Goal: Navigation & Orientation: Find specific page/section

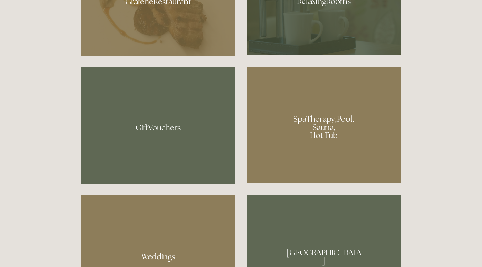
scroll to position [487, 0]
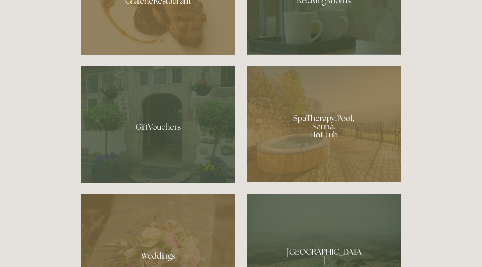
click at [328, 118] on div at bounding box center [324, 124] width 154 height 116
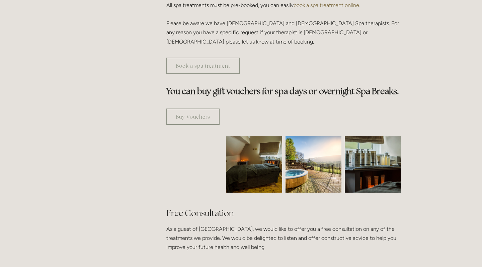
scroll to position [346, 0]
click at [306, 148] on img at bounding box center [313, 164] width 56 height 56
click at [241, 144] on img at bounding box center [254, 164] width 84 height 56
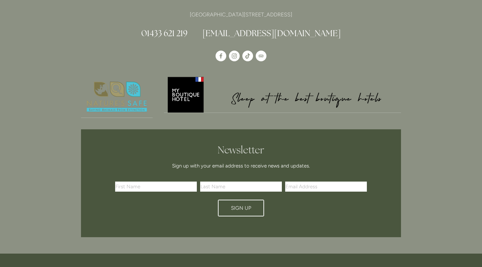
scroll to position [726, 0]
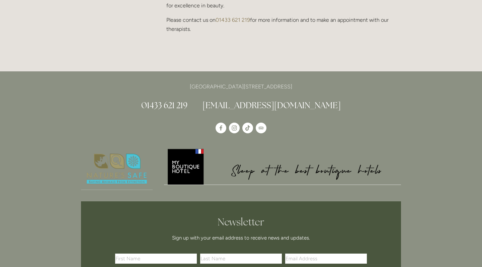
click at [176, 148] on img at bounding box center [282, 166] width 237 height 37
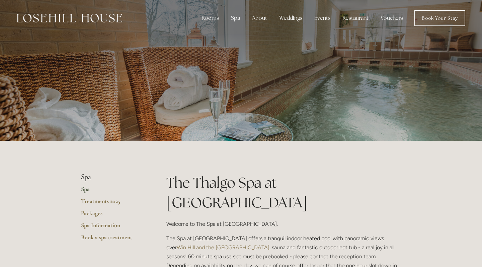
scroll to position [0, 0]
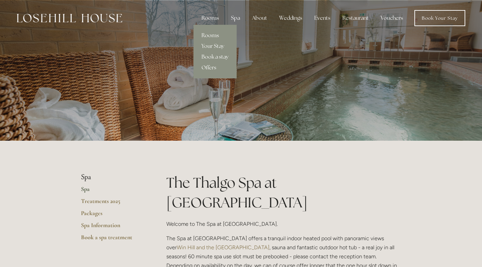
click at [210, 35] on link "Rooms" at bounding box center [214, 35] width 43 height 11
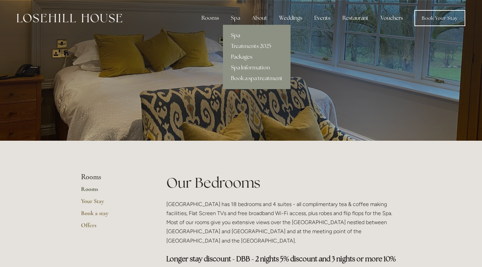
click at [235, 33] on link "Spa" at bounding box center [257, 35] width 68 height 11
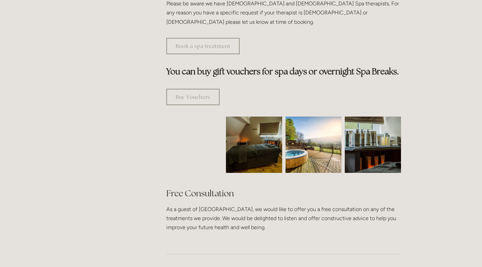
scroll to position [366, 0]
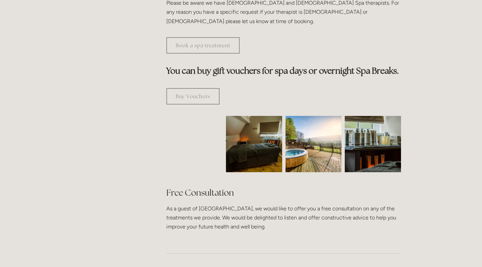
click at [300, 121] on img at bounding box center [313, 144] width 56 height 56
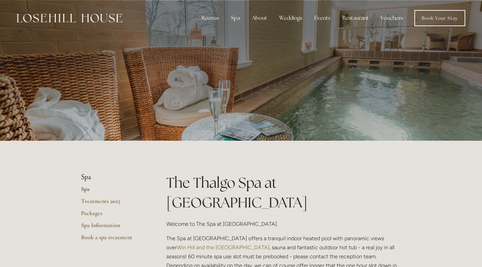
scroll to position [0, 0]
